Goal: Navigation & Orientation: Find specific page/section

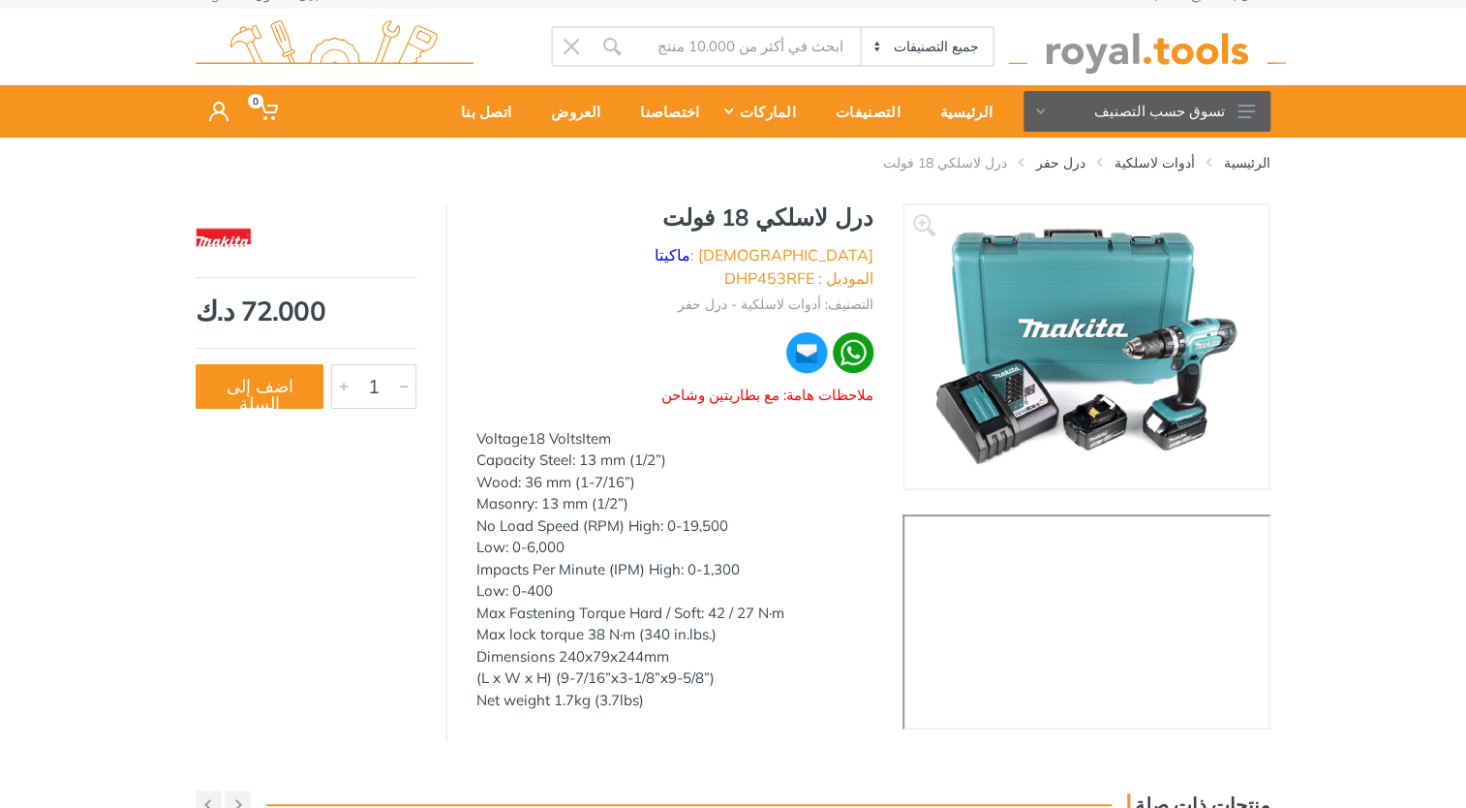
click at [1081, 145] on div "الرئيسية أدوات لاسلكية درل حفر درل لاسلكي 18 فولت" at bounding box center [733, 154] width 1075 height 35
click at [1083, 153] on link "درل حفر" at bounding box center [1060, 162] width 49 height 19
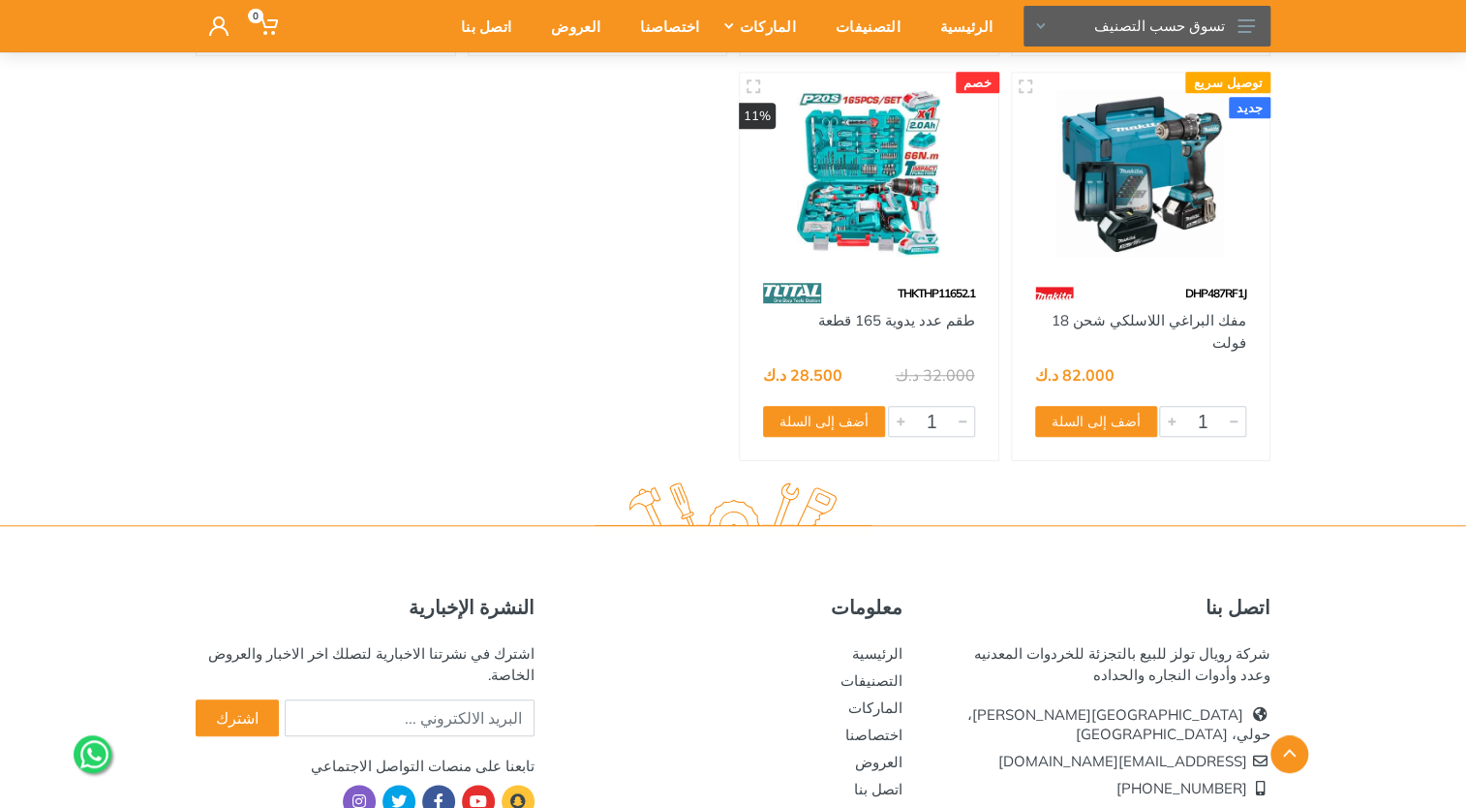
scroll to position [7928, 0]
click at [1127, 219] on img at bounding box center [1141, 175] width 224 height 168
